Goal: Information Seeking & Learning: Learn about a topic

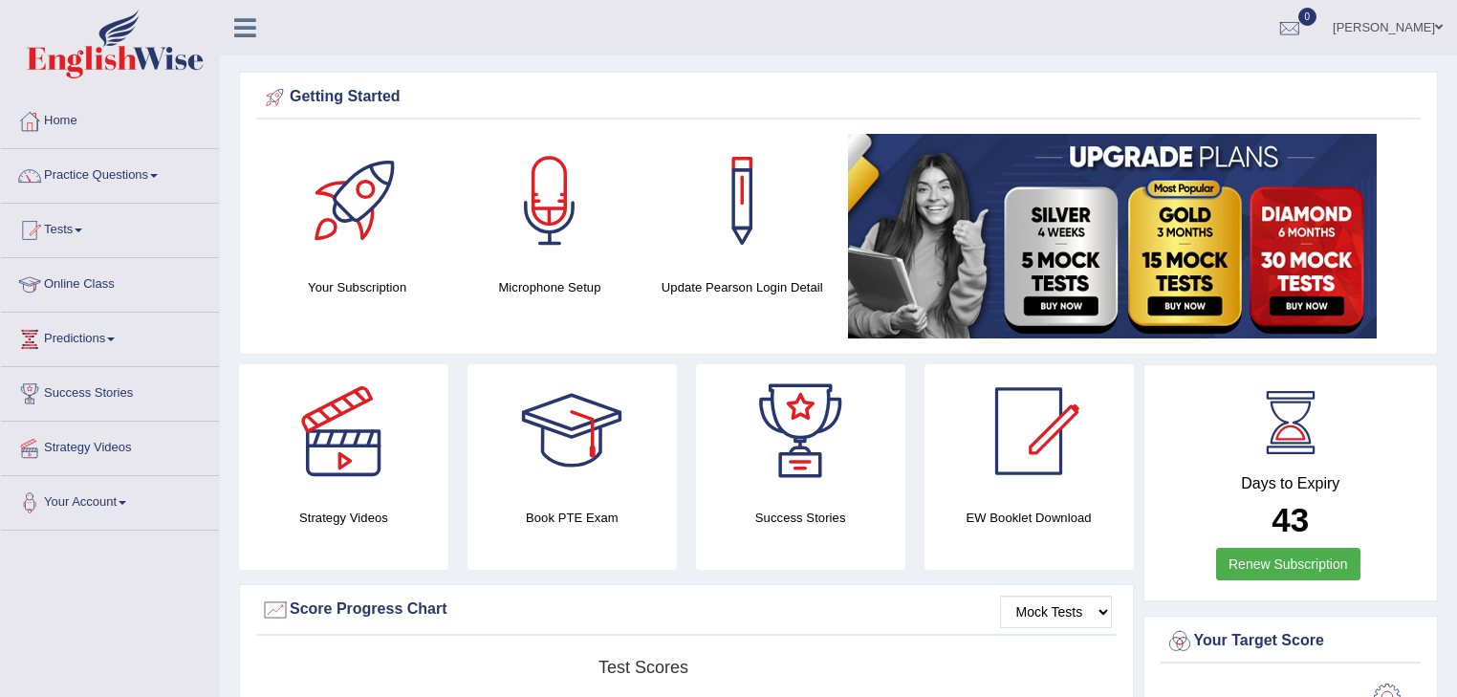
click at [161, 172] on link "Practice Questions" at bounding box center [110, 173] width 218 height 48
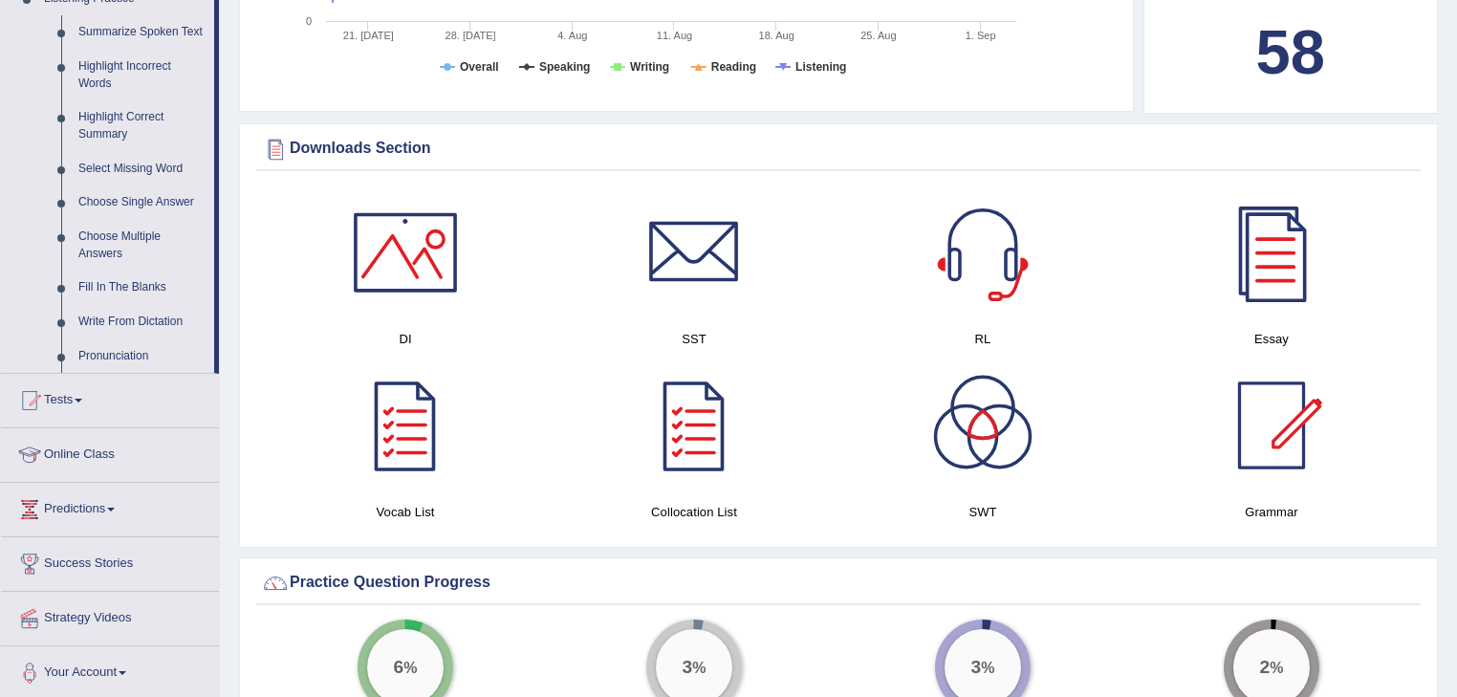
scroll to position [918, 0]
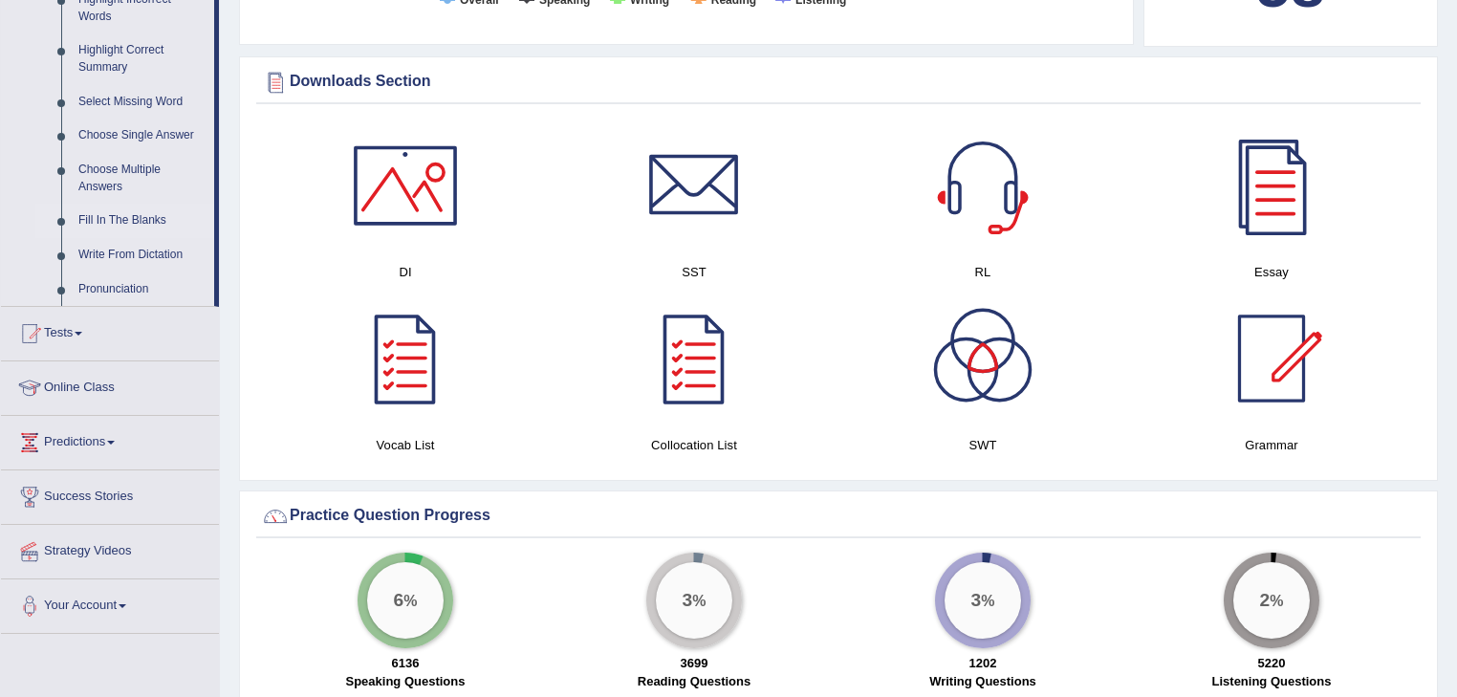
click at [143, 220] on link "Fill In The Blanks" at bounding box center [142, 221] width 144 height 34
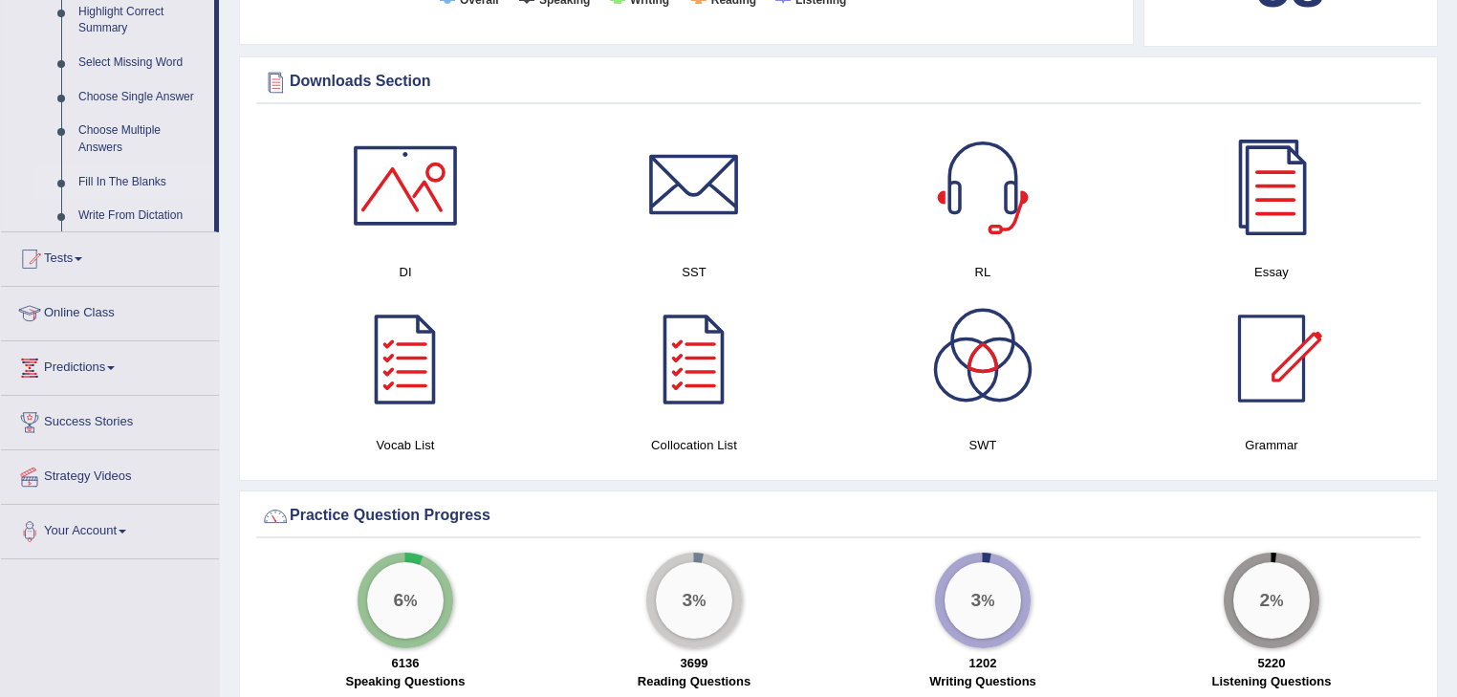
scroll to position [414, 0]
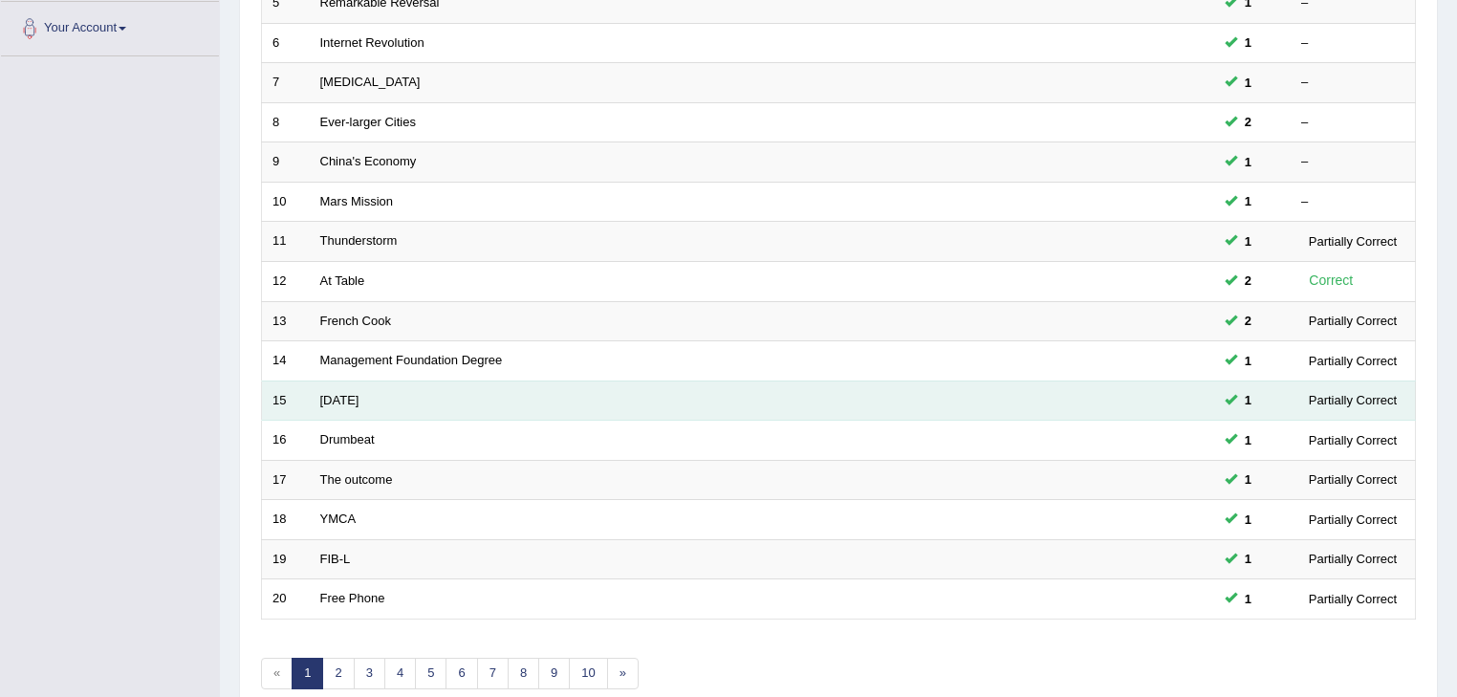
scroll to position [563, 0]
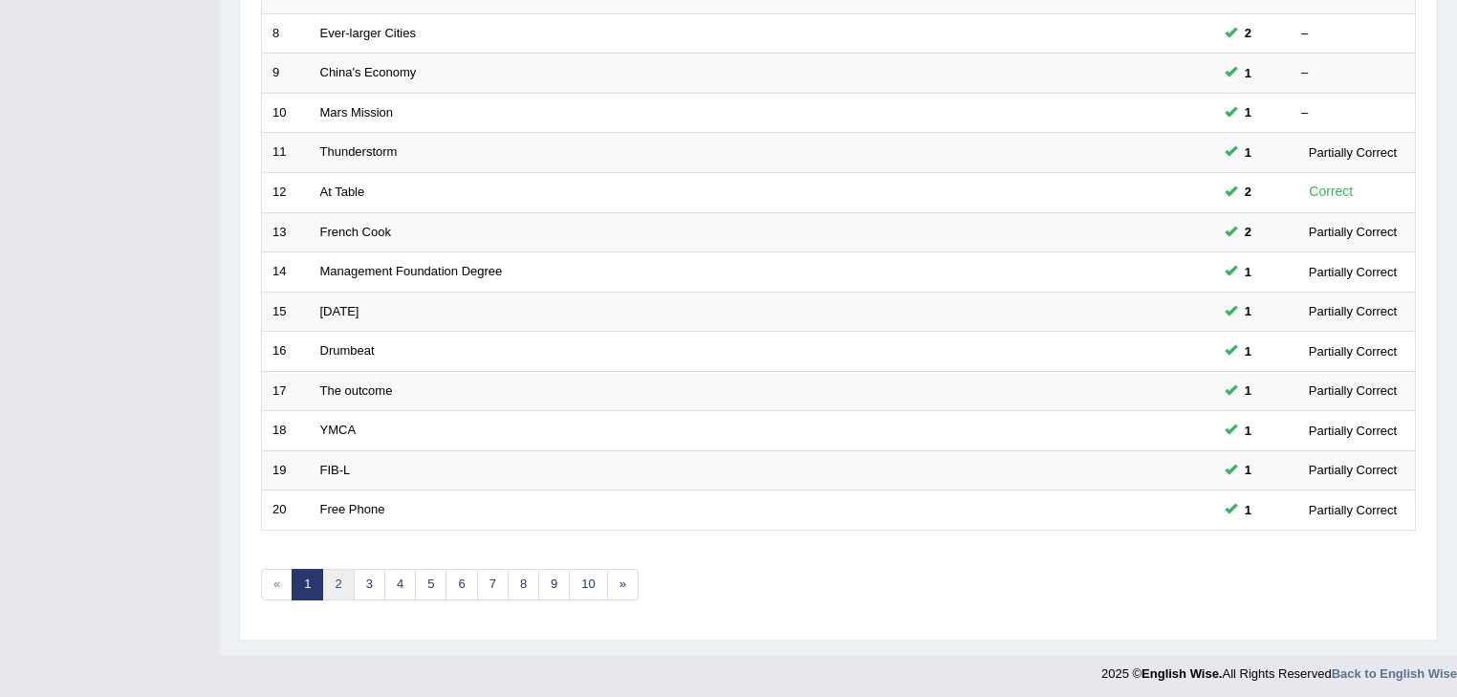
click at [333, 581] on link "2" at bounding box center [338, 585] width 32 height 32
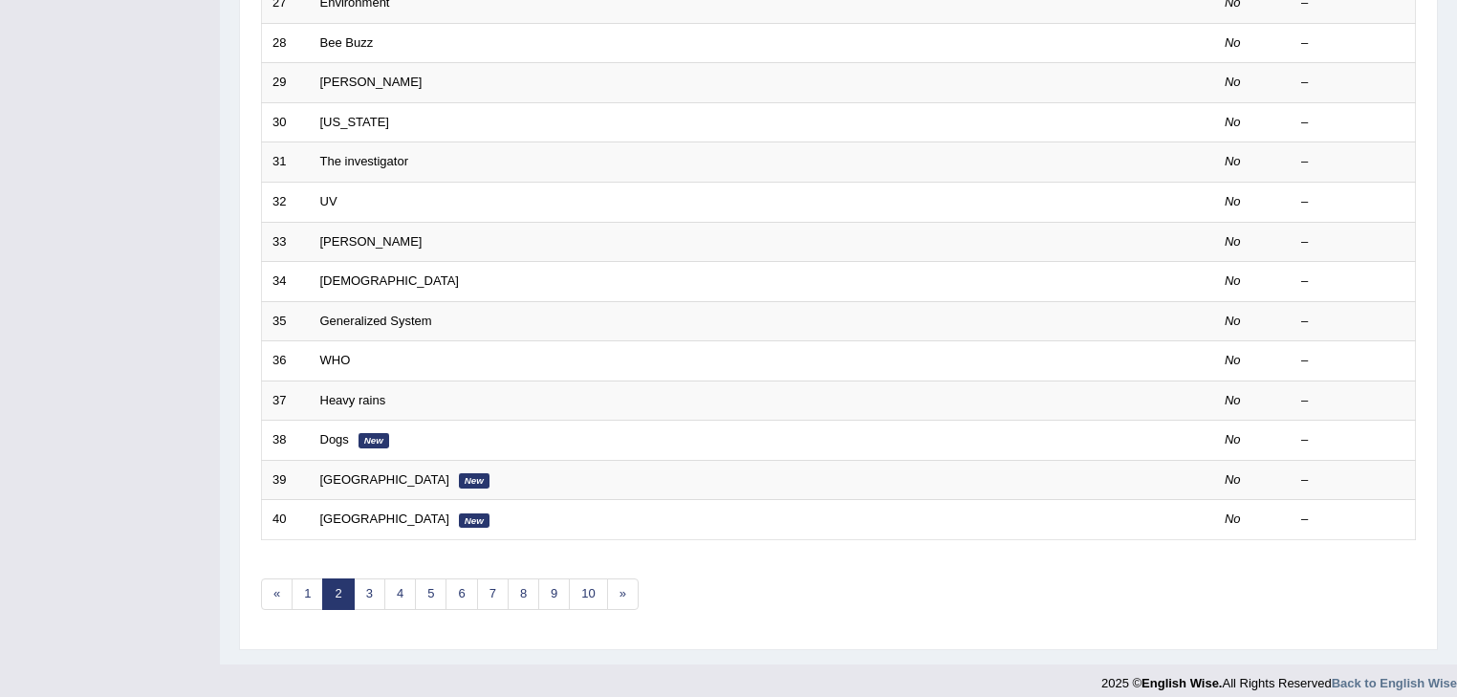
scroll to position [563, 0]
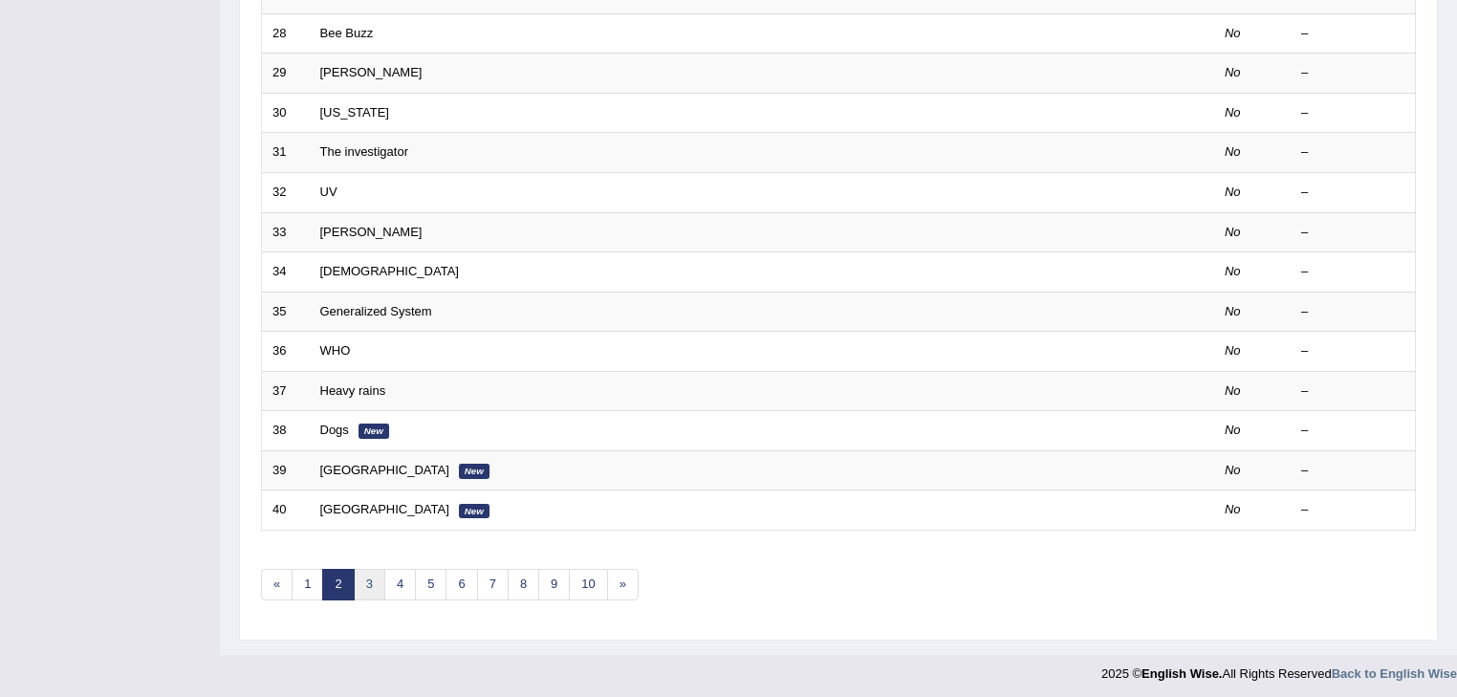
click at [371, 579] on link "3" at bounding box center [370, 585] width 32 height 32
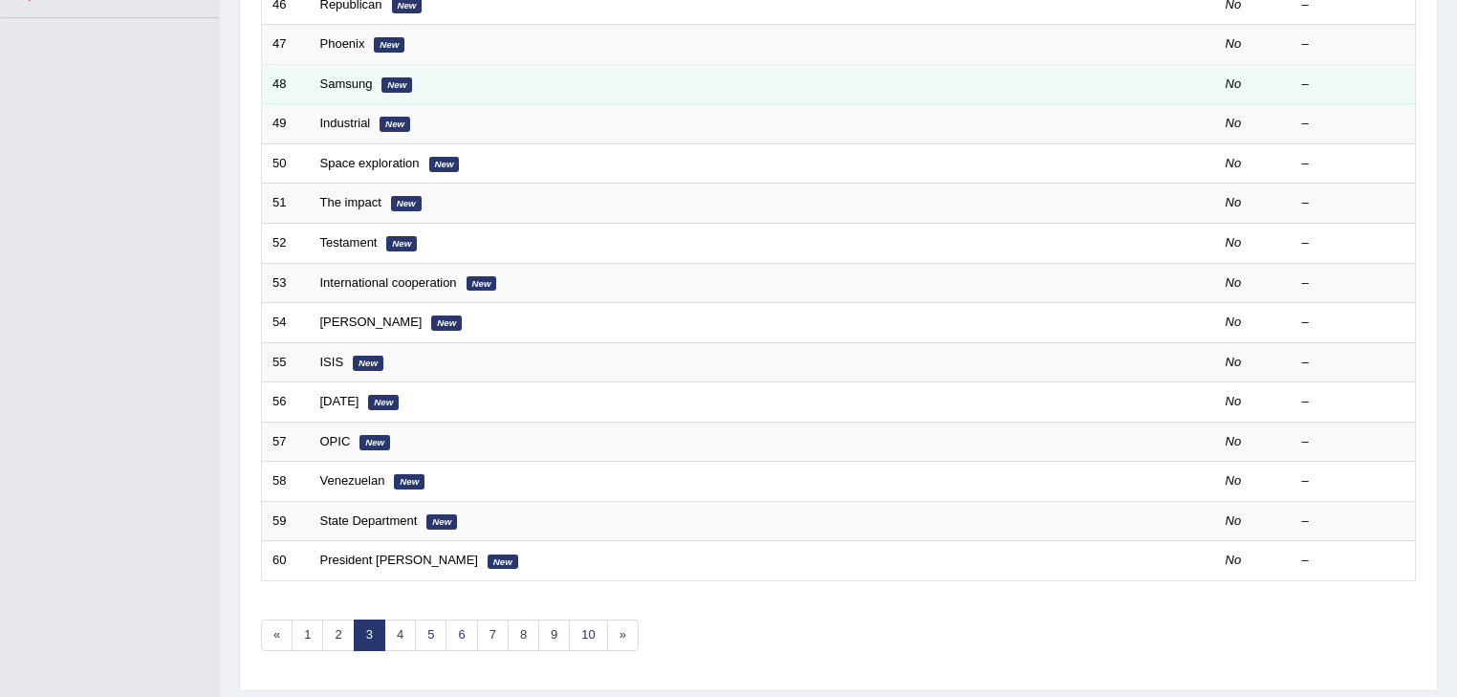
scroll to position [563, 0]
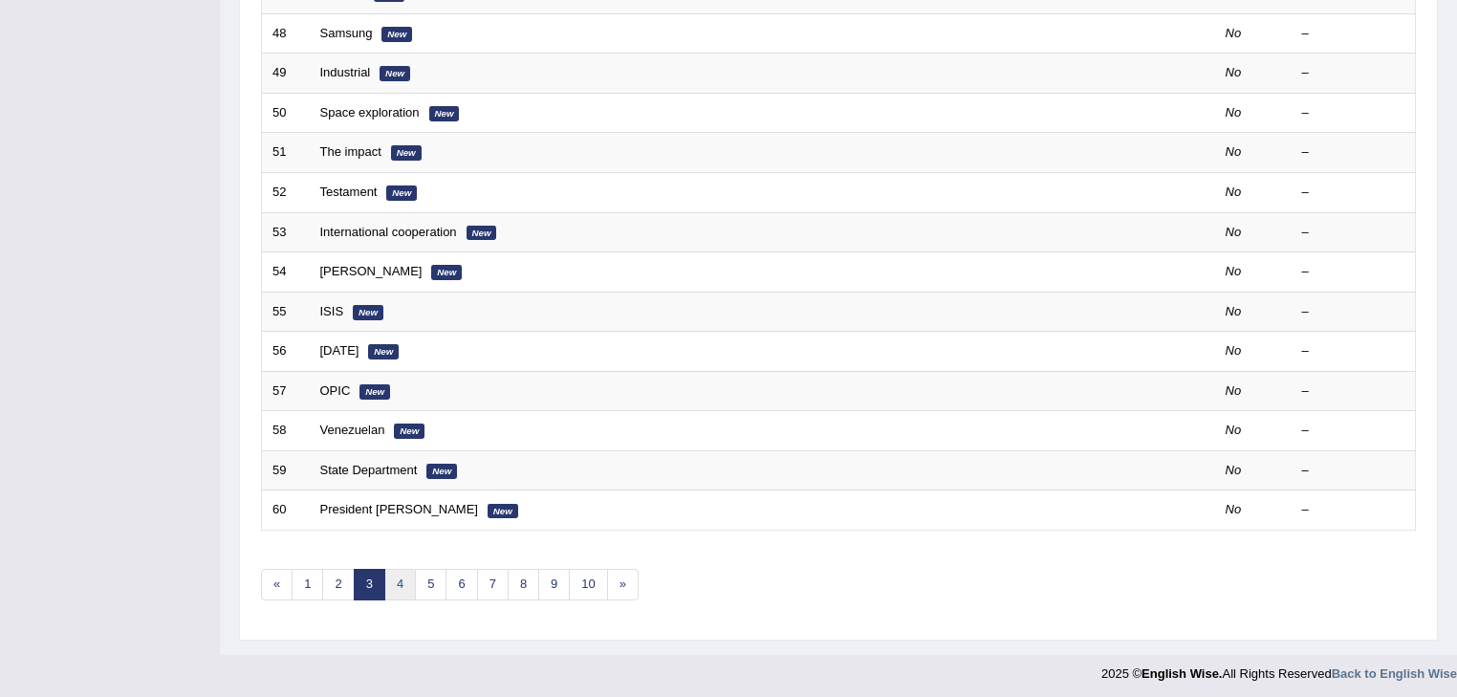
click at [399, 578] on link "4" at bounding box center [400, 585] width 32 height 32
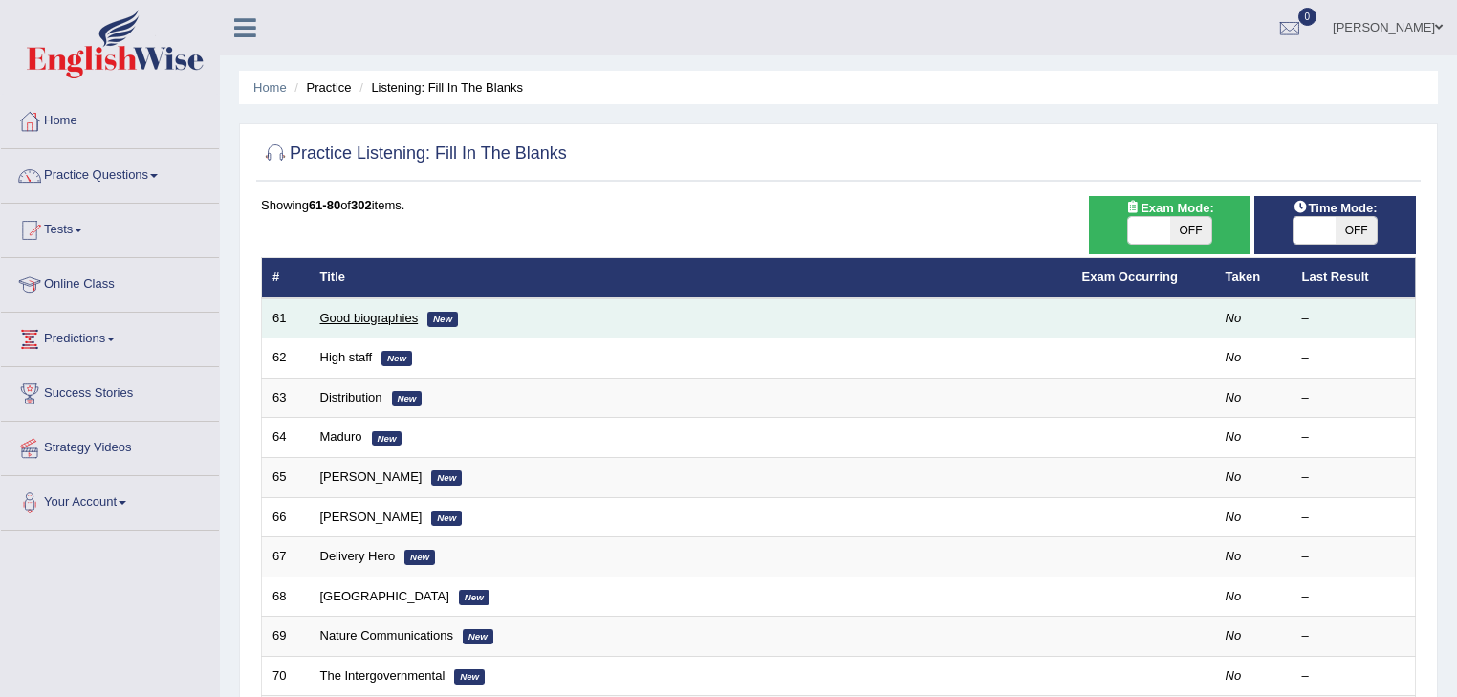
click at [385, 315] on link "Good biographies" at bounding box center [369, 318] width 98 height 14
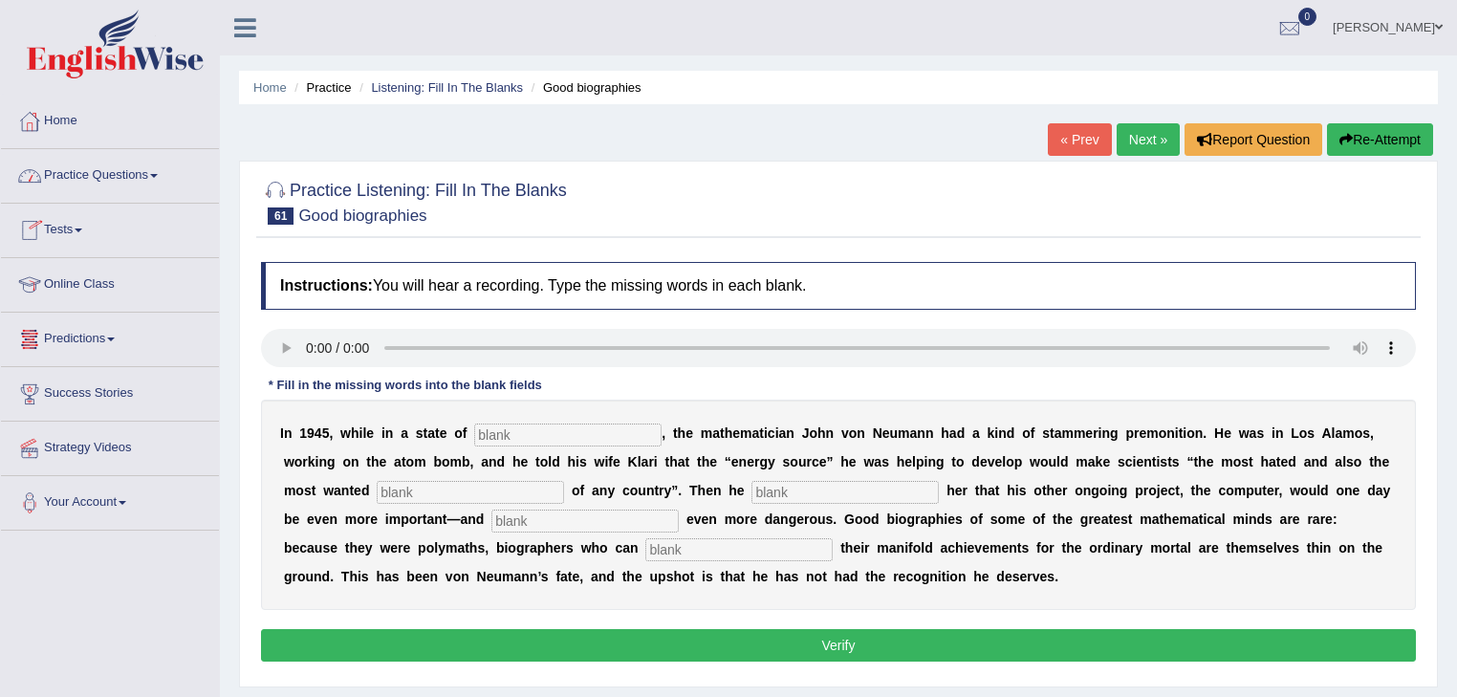
click at [158, 175] on span at bounding box center [154, 176] width 8 height 4
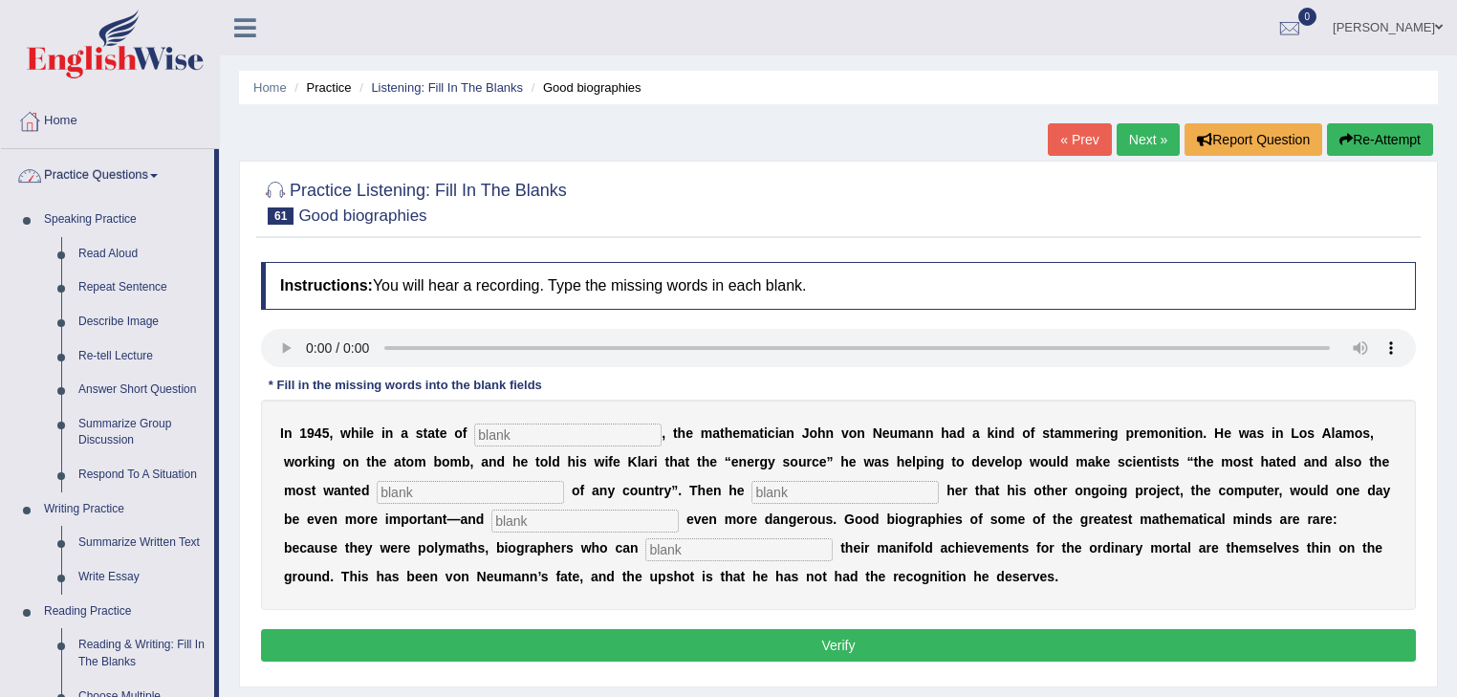
click at [158, 174] on span at bounding box center [154, 176] width 8 height 4
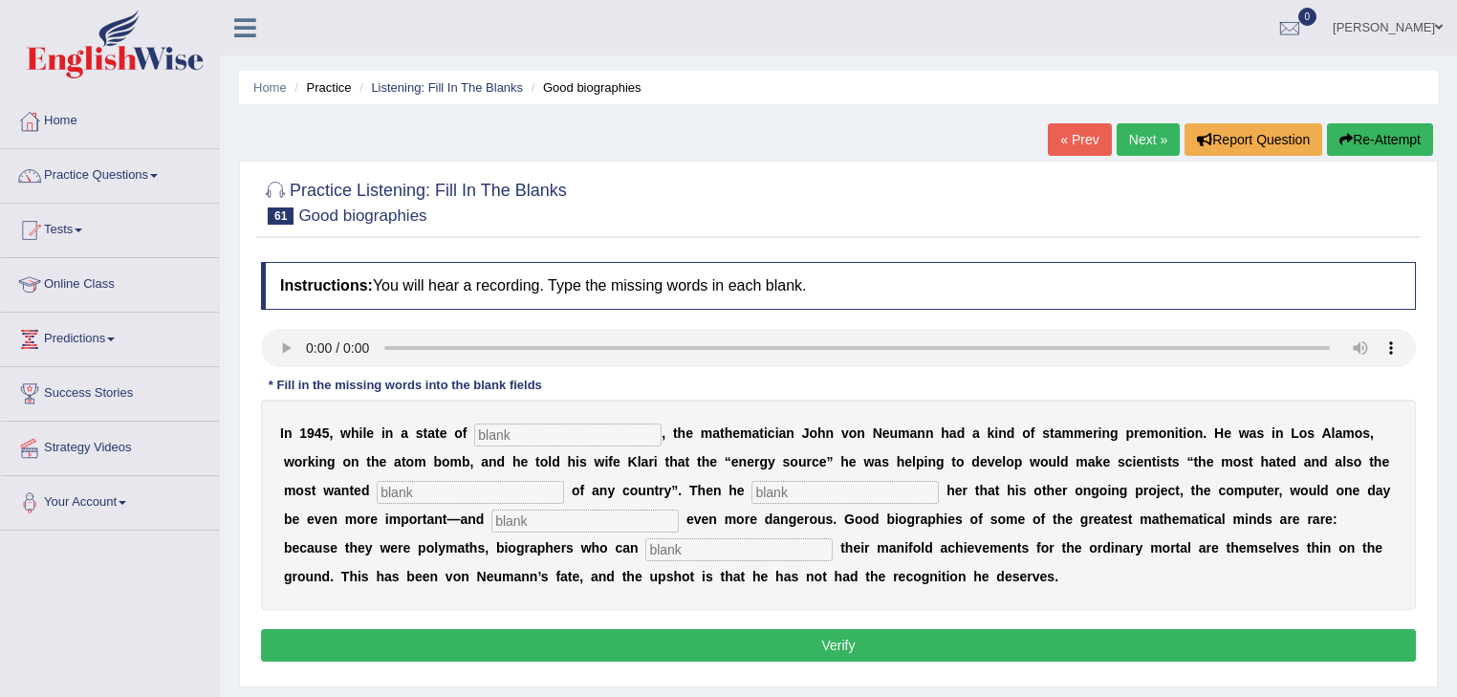
click at [158, 174] on span at bounding box center [154, 176] width 8 height 4
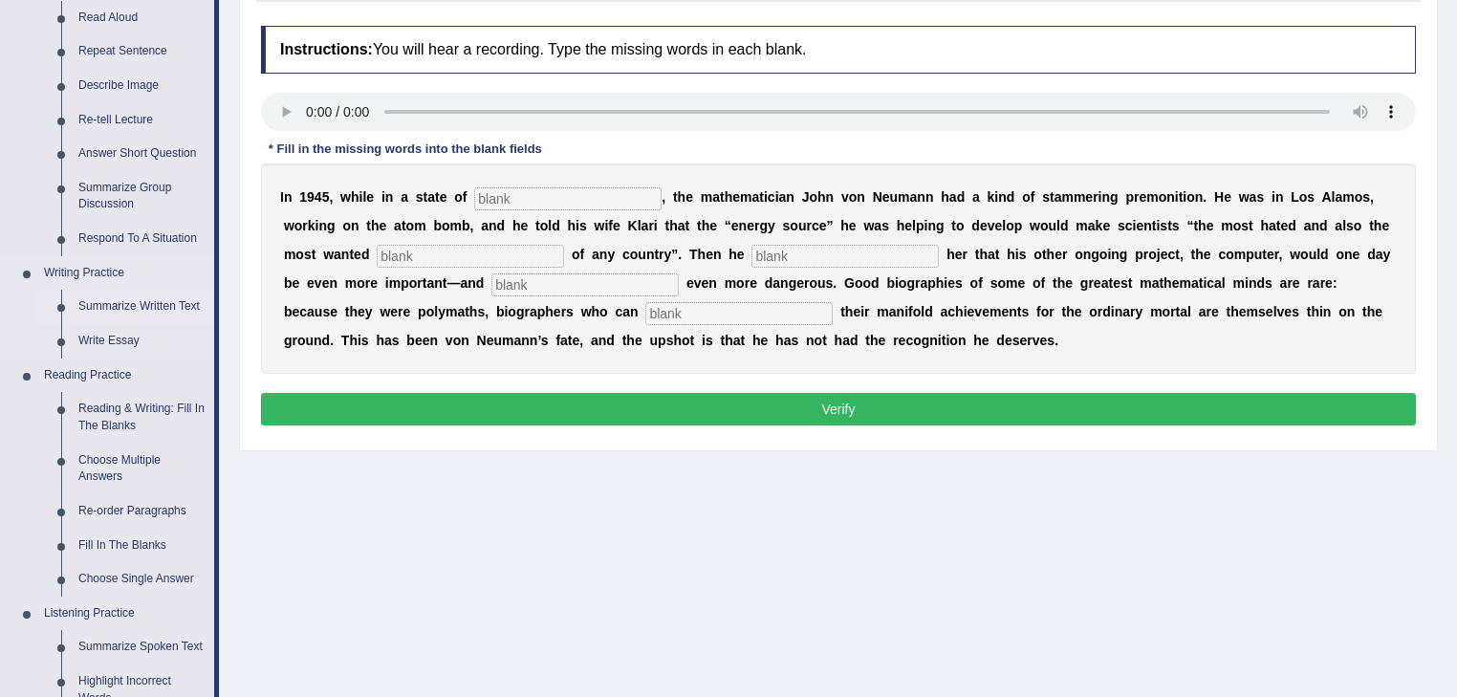
scroll to position [306, 0]
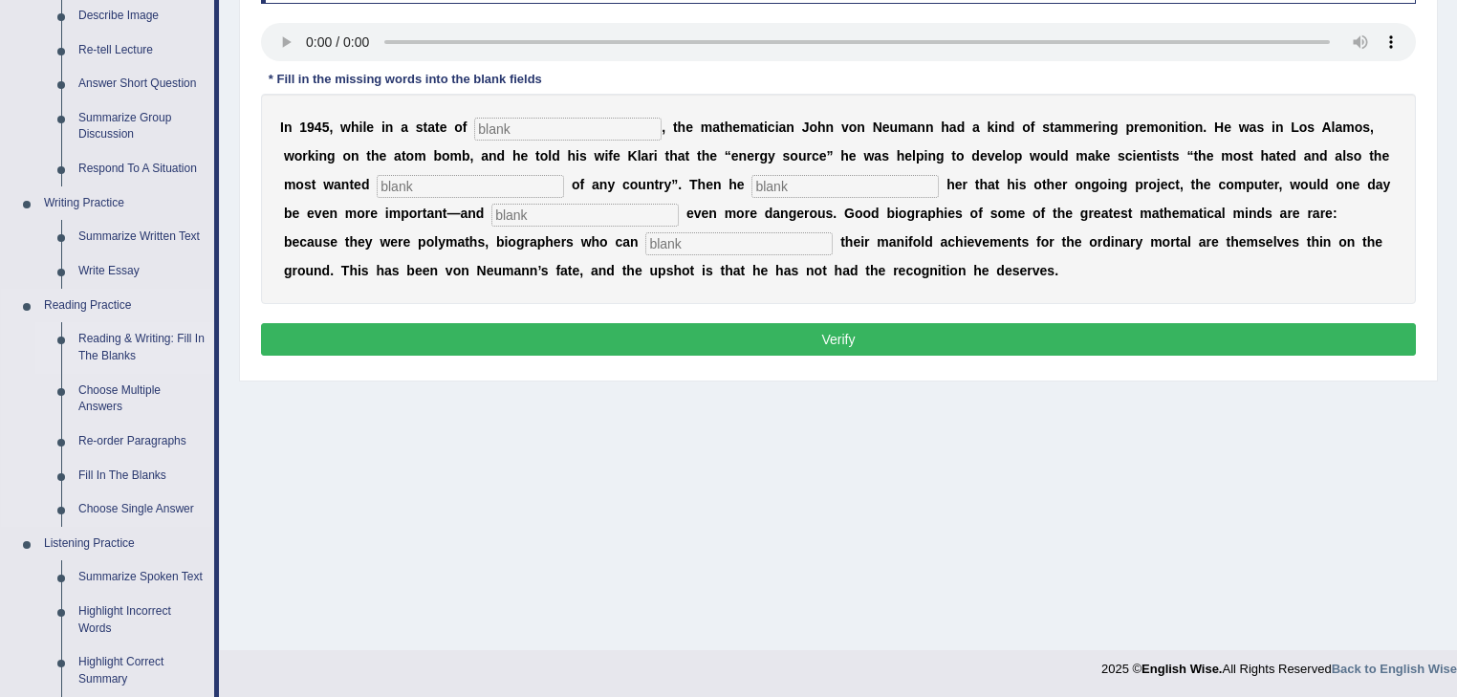
click at [126, 339] on link "Reading & Writing: Fill In The Blanks" at bounding box center [142, 347] width 144 height 51
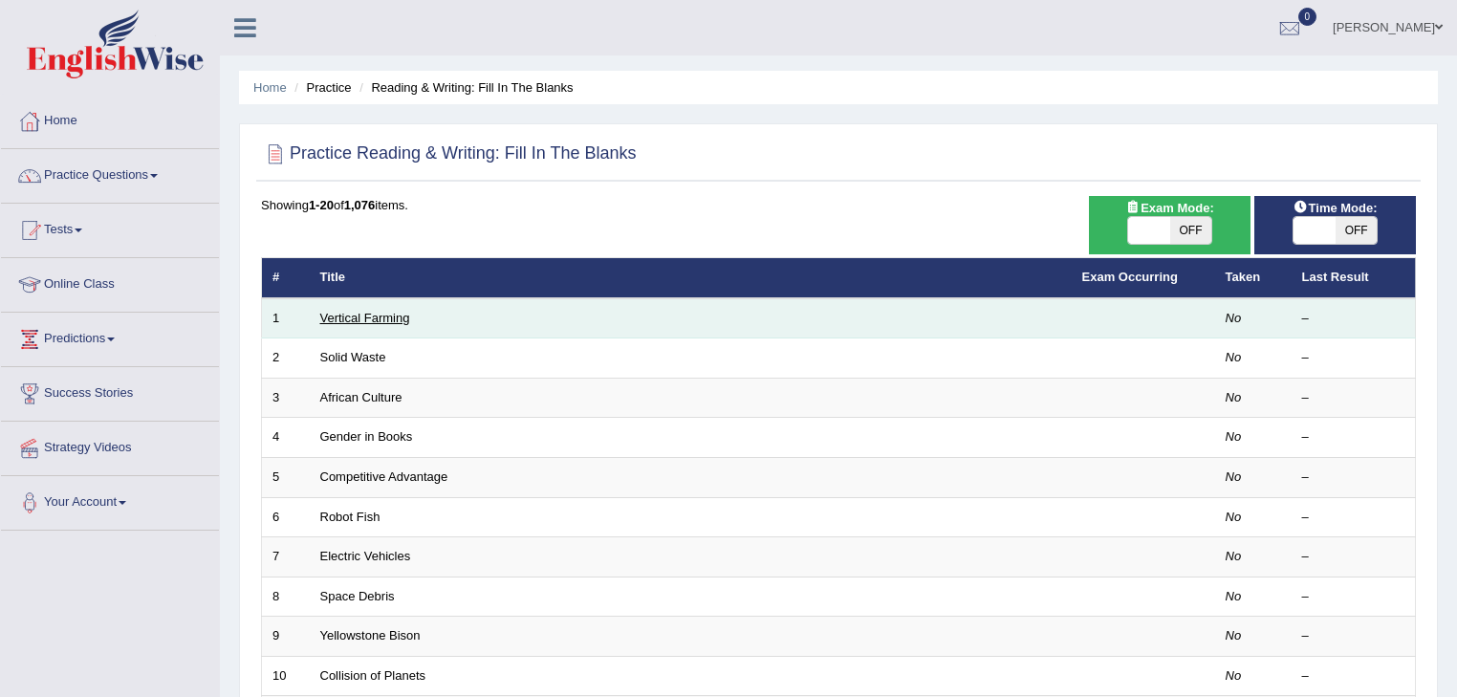
click at [361, 316] on link "Vertical Farming" at bounding box center [365, 318] width 90 height 14
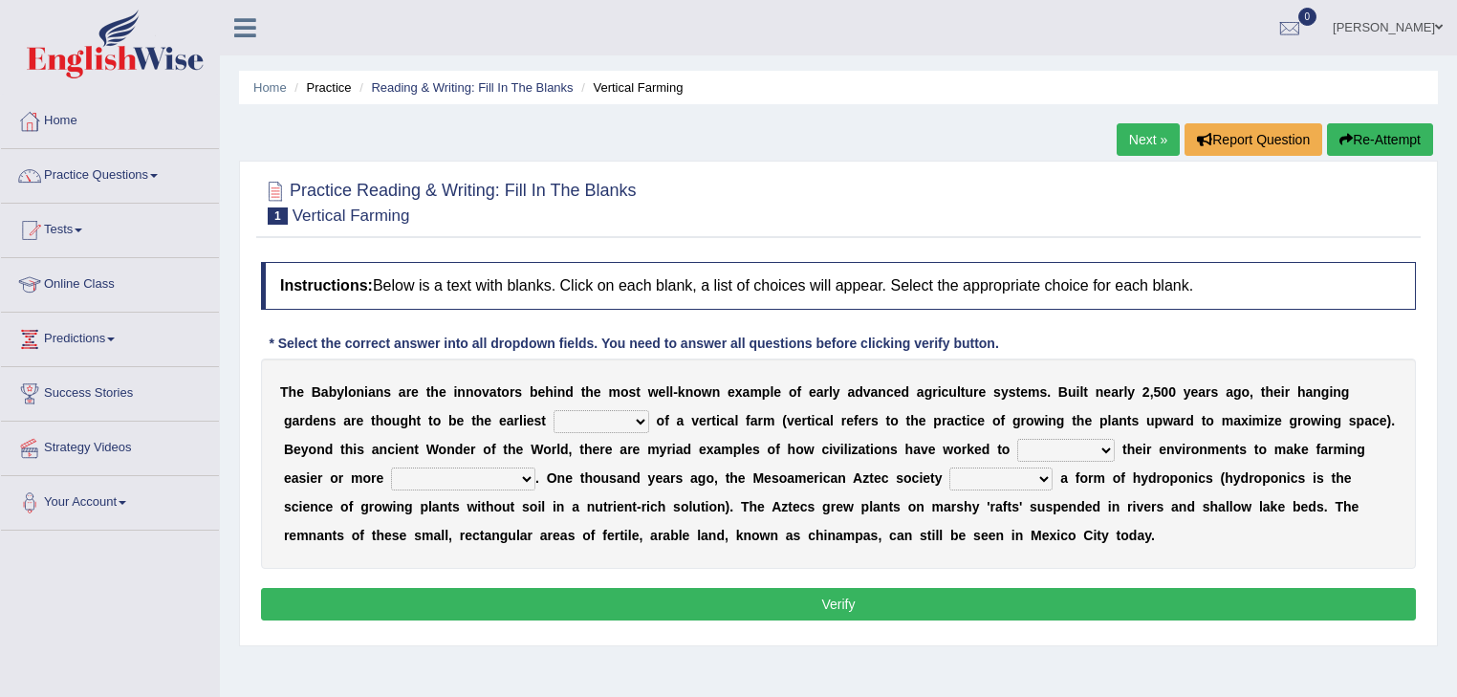
click at [638, 421] on select "prototype failure discredit protocol" at bounding box center [602, 421] width 96 height 23
click at [579, 665] on div "Home Practice Reading & Writing: Fill In The Blanks Vertical Farming Next » Rep…" at bounding box center [838, 478] width 1237 height 956
